Goal: Information Seeking & Learning: Find specific fact

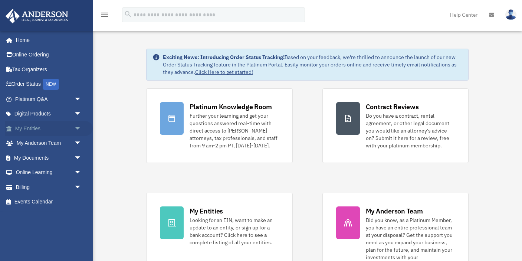
click at [44, 133] on link "My Entities arrow_drop_down" at bounding box center [49, 128] width 88 height 15
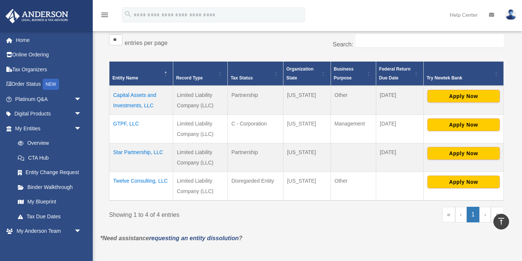
scroll to position [127, 0]
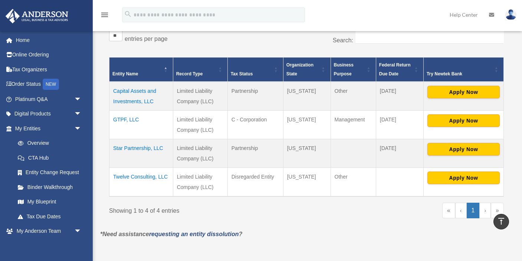
click at [138, 147] on td "Star Partnership, LLC" at bounding box center [142, 153] width 64 height 29
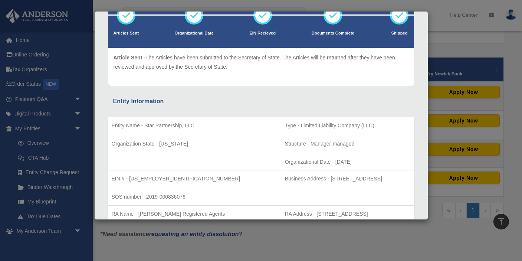
scroll to position [62, 0]
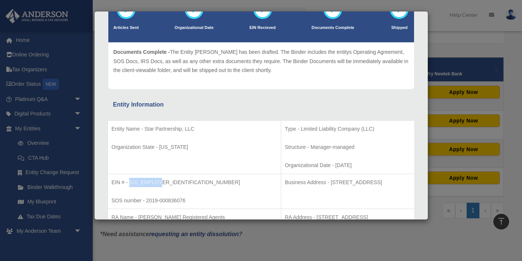
drag, startPoint x: 130, startPoint y: 182, endPoint x: 157, endPoint y: 181, distance: 27.1
click at [157, 181] on p "EIN # - [US_EMPLOYER_IDENTIFICATION_NUMBER]" at bounding box center [195, 182] width 166 height 9
copy p "[US_EMPLOYER_IDENTIFICATION_NUMBER]"
drag, startPoint x: 274, startPoint y: 181, endPoint x: 366, endPoint y: 179, distance: 92.1
click at [366, 179] on p "Business Address - [STREET_ADDRESS]" at bounding box center [348, 182] width 126 height 9
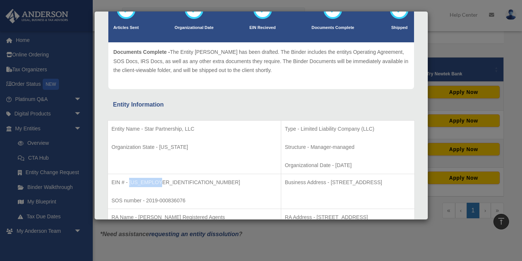
copy p "[STREET_ADDRESS]"
click at [108, 184] on table "Entity Name - Star Partnership, LLC Organization State - [US_STATE] Type - Limi…" at bounding box center [261, 182] width 307 height 124
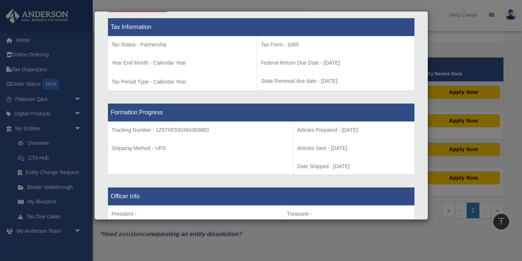
scroll to position [0, 0]
